Goal: Information Seeking & Learning: Learn about a topic

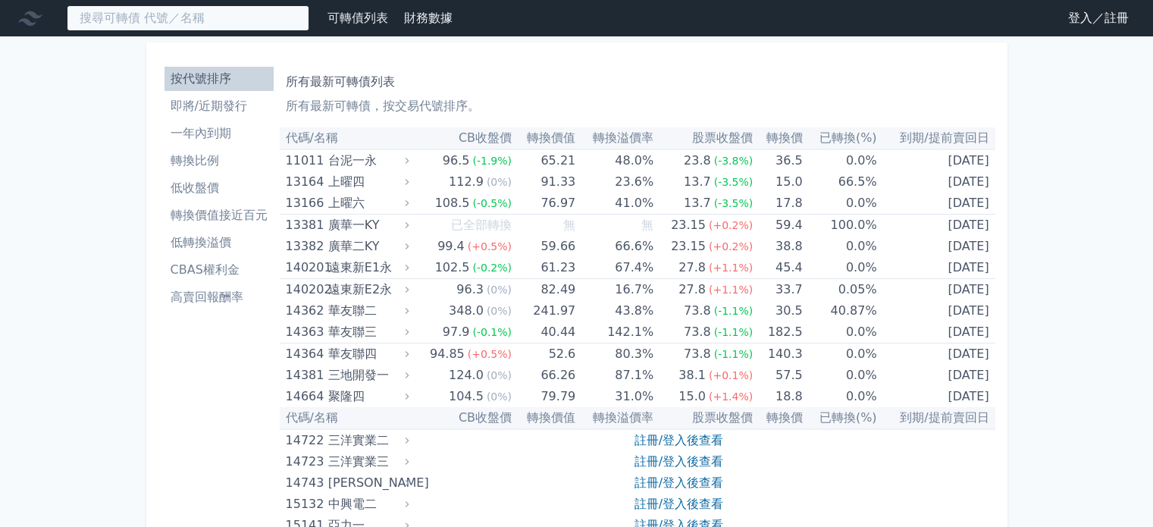
click at [163, 27] on input at bounding box center [188, 18] width 243 height 26
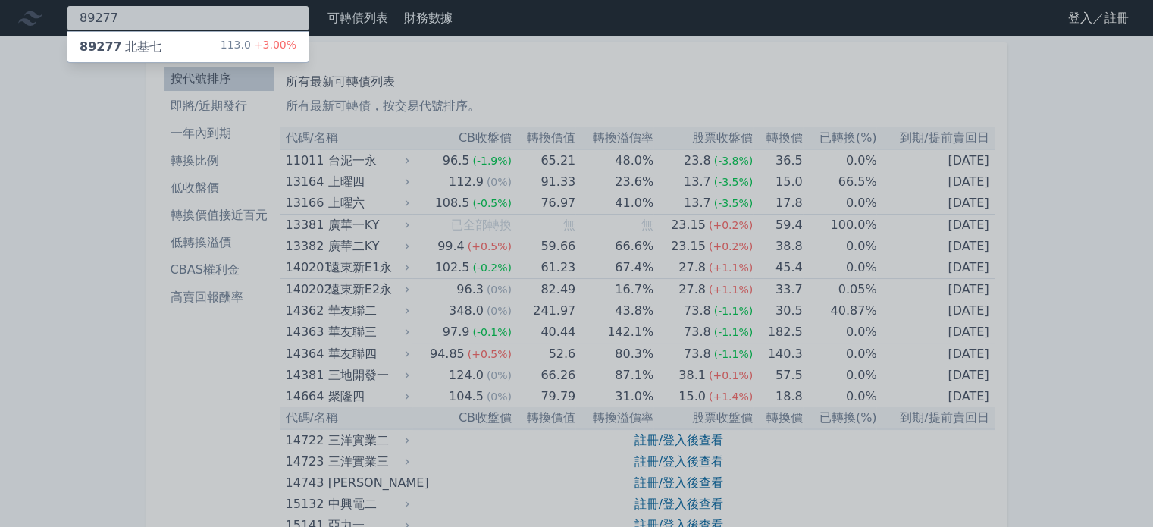
type input "89277"
click at [165, 42] on div "89277 北基七 113.0 +3.00%" at bounding box center [187, 47] width 241 height 30
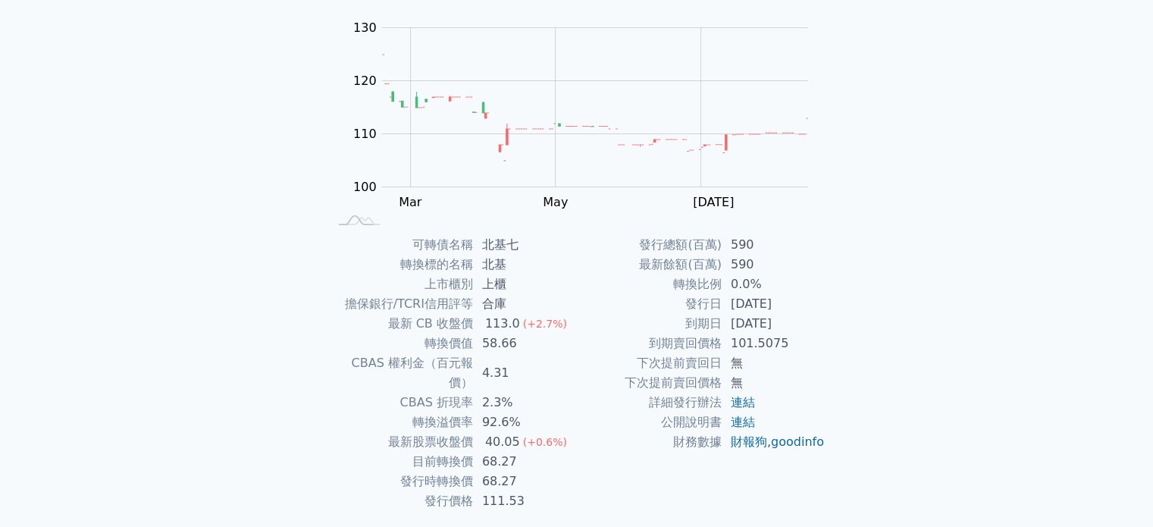
scroll to position [175, 0]
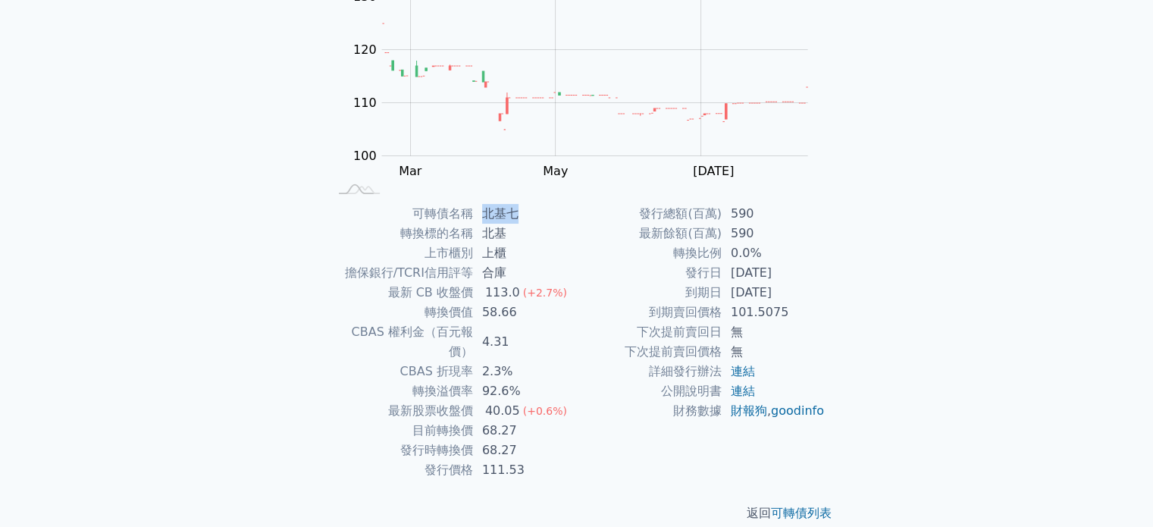
drag, startPoint x: 485, startPoint y: 212, endPoint x: 519, endPoint y: 215, distance: 33.4
click at [519, 215] on td "北基七" at bounding box center [525, 214] width 104 height 20
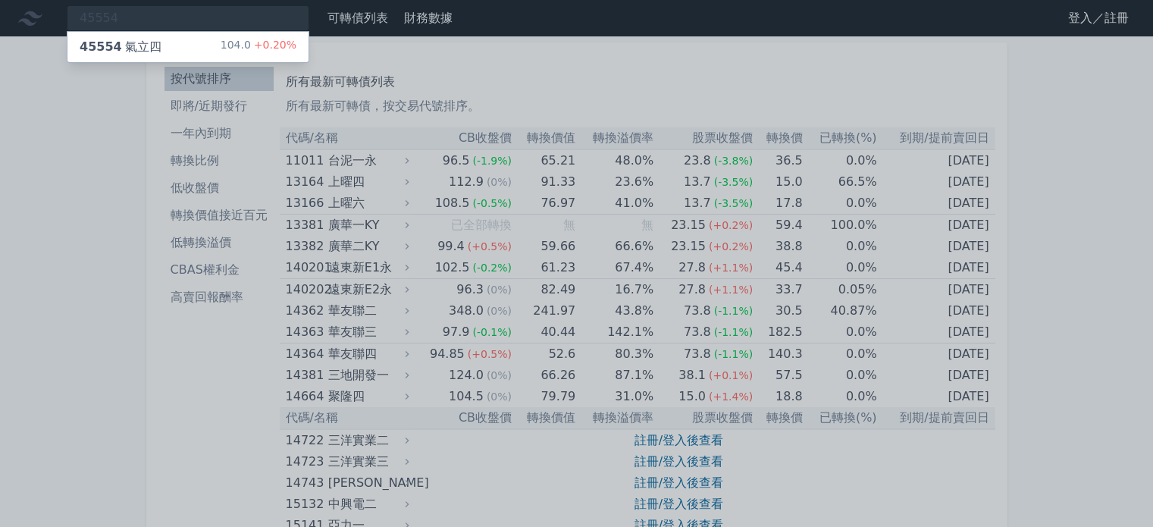
type input "45554"
click at [230, 36] on div "45554 氣立四 104.0 +0.20%" at bounding box center [187, 47] width 241 height 30
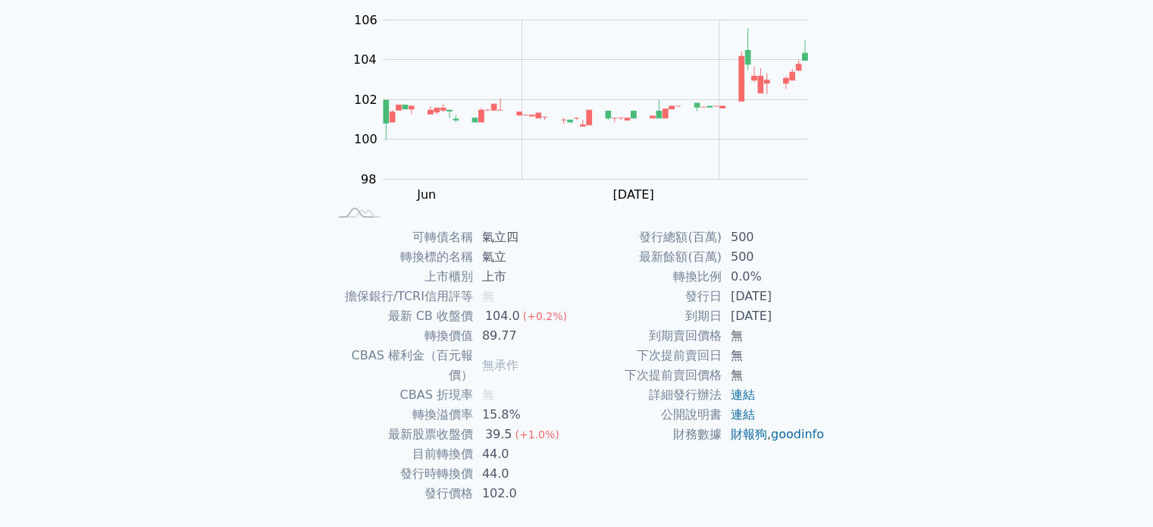
scroll to position [76, 0]
